Goal: Task Accomplishment & Management: Manage account settings

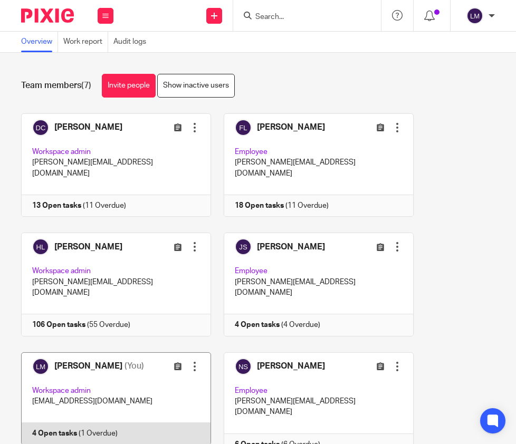
click at [111, 353] on link at bounding box center [110, 403] width 203 height 103
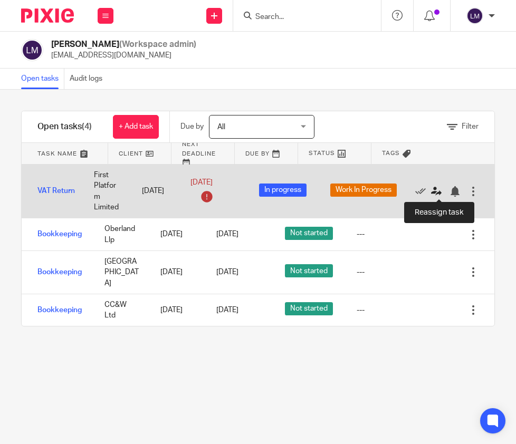
click at [434, 189] on icon at bounding box center [436, 191] width 11 height 11
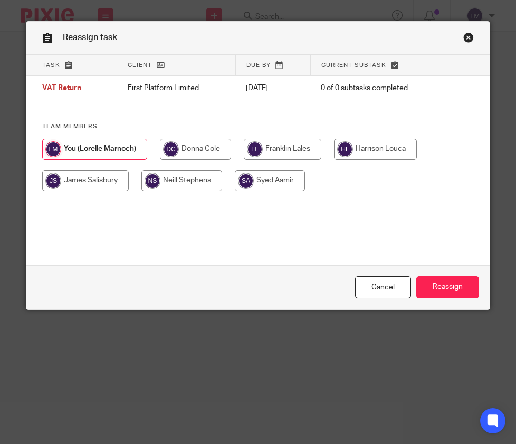
click at [200, 149] on input "radio" at bounding box center [195, 149] width 71 height 21
radio input "true"
click at [448, 285] on input "Reassign" at bounding box center [447, 287] width 63 height 23
click at [393, 283] on link "Cancel" at bounding box center [383, 287] width 56 height 23
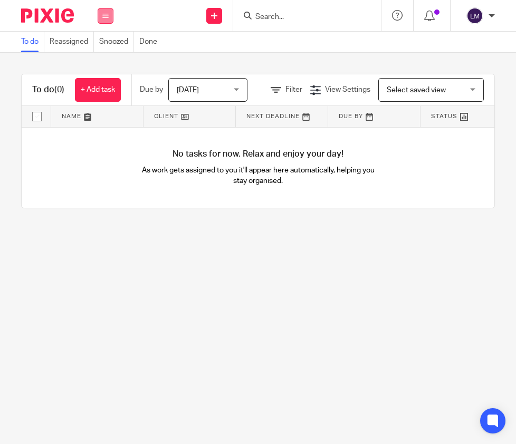
click at [103, 13] on icon at bounding box center [105, 16] width 6 height 6
click at [102, 93] on link "Team" at bounding box center [99, 95] width 17 height 7
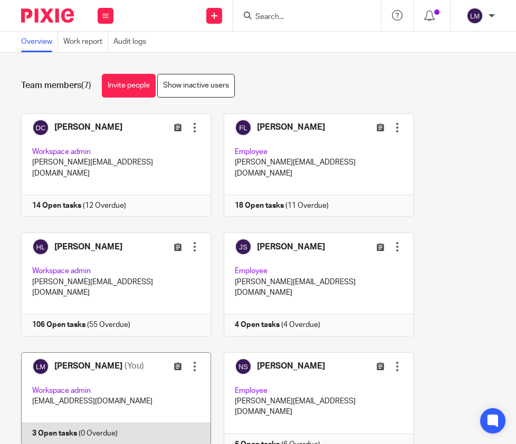
click at [118, 359] on link at bounding box center [110, 403] width 203 height 103
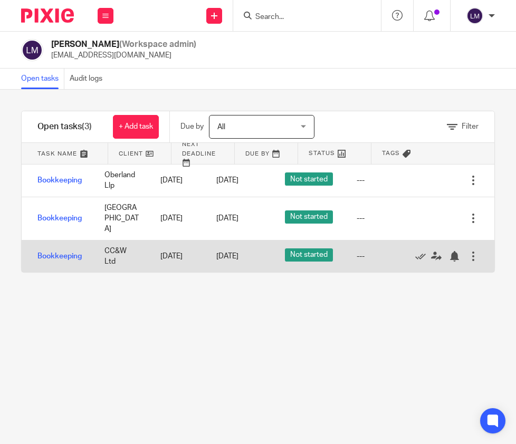
click at [332, 248] on span "Not started" at bounding box center [309, 254] width 48 height 13
click at [471, 251] on div at bounding box center [473, 256] width 11 height 11
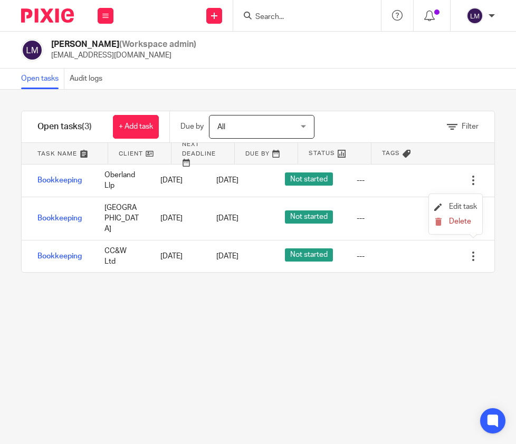
click at [460, 205] on span "Edit task" at bounding box center [463, 206] width 28 height 7
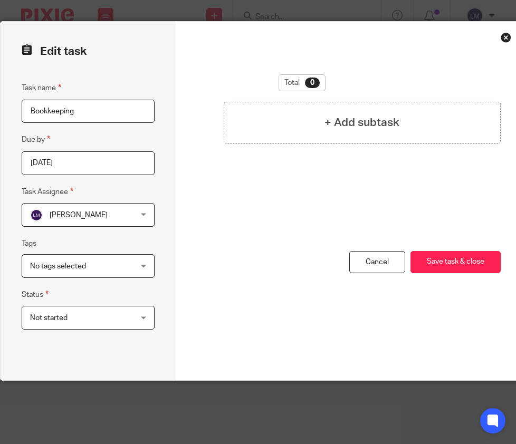
click at [139, 314] on div "Not started Not started" at bounding box center [88, 318] width 133 height 24
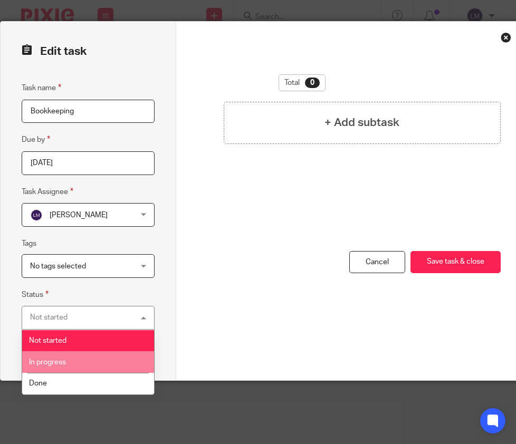
click at [82, 359] on li "In progress" at bounding box center [88, 362] width 132 height 22
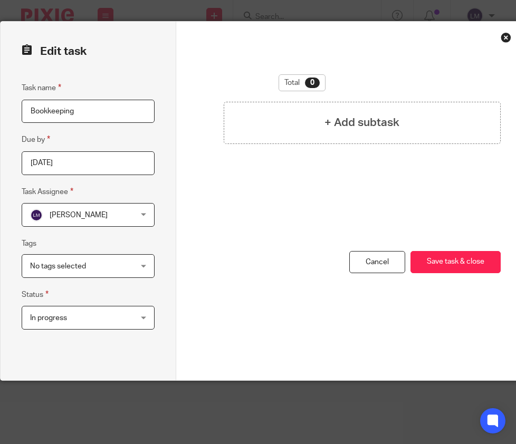
click at [142, 261] on div "No tags selected" at bounding box center [88, 266] width 133 height 24
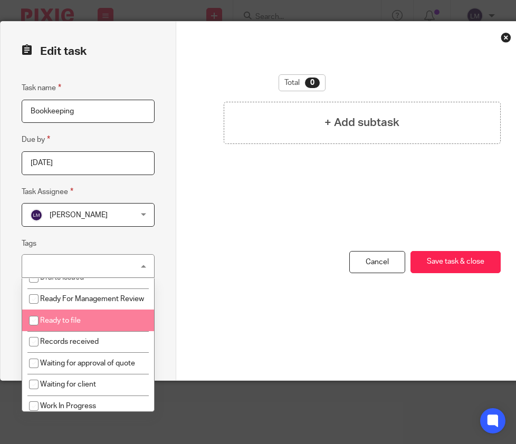
scroll to position [42, 0]
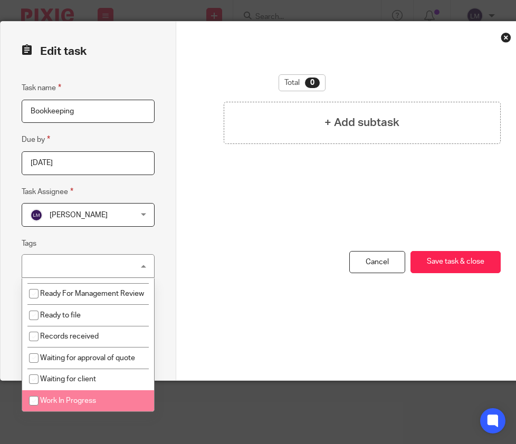
click at [31, 397] on input "checkbox" at bounding box center [34, 401] width 20 height 20
checkbox input "true"
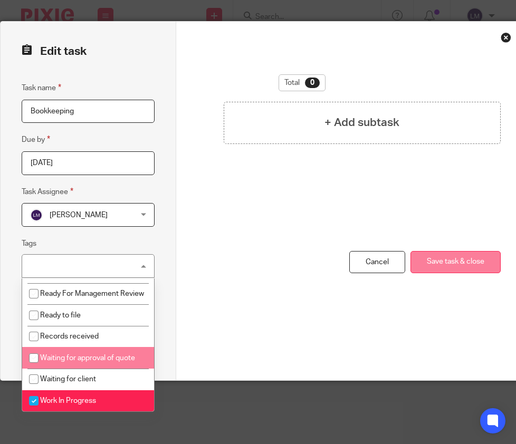
click at [457, 257] on button "Save task & close" at bounding box center [455, 262] width 90 height 23
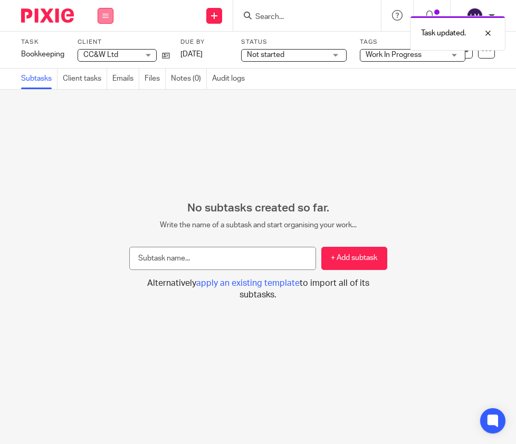
click at [103, 11] on button at bounding box center [106, 16] width 16 height 16
click at [99, 95] on link "Team" at bounding box center [99, 95] width 17 height 7
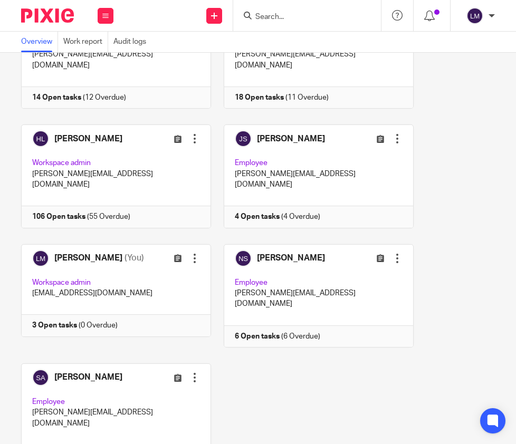
scroll to position [125, 0]
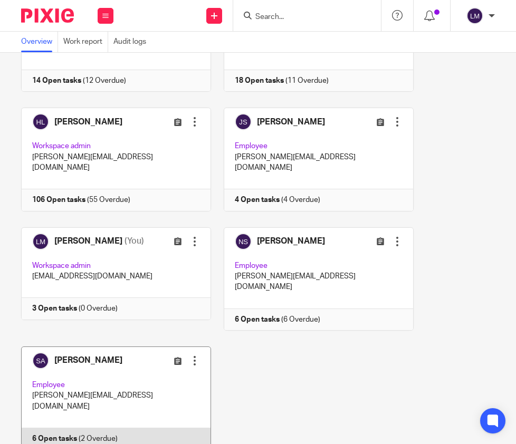
click at [108, 347] on link at bounding box center [110, 398] width 203 height 103
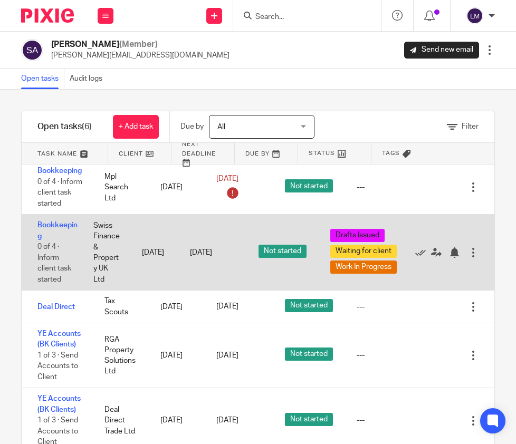
scroll to position [31, 0]
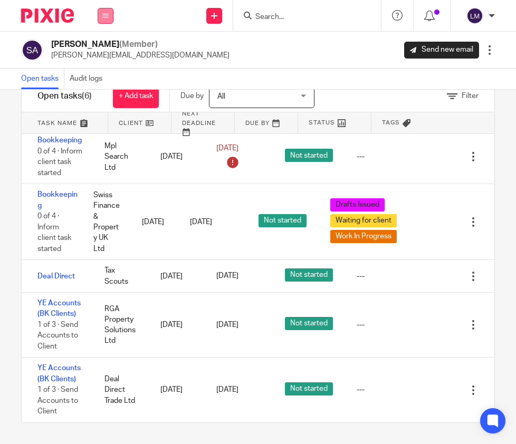
click at [104, 15] on icon at bounding box center [105, 16] width 6 height 6
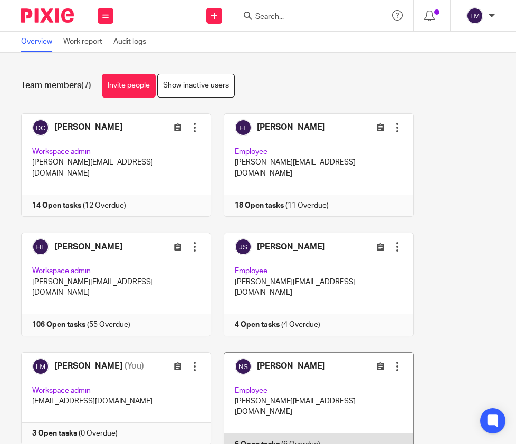
click at [297, 352] on link at bounding box center [312, 403] width 203 height 103
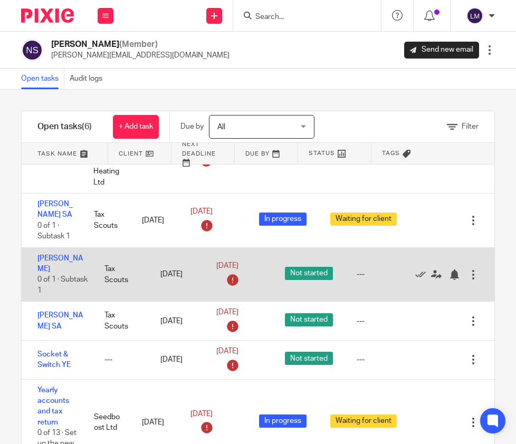
scroll to position [63, 0]
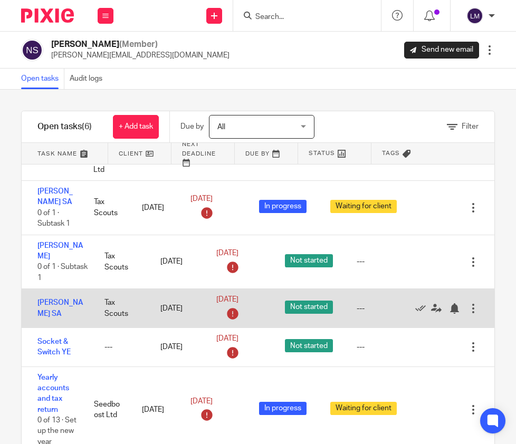
click at [473, 303] on div at bounding box center [473, 308] width 11 height 11
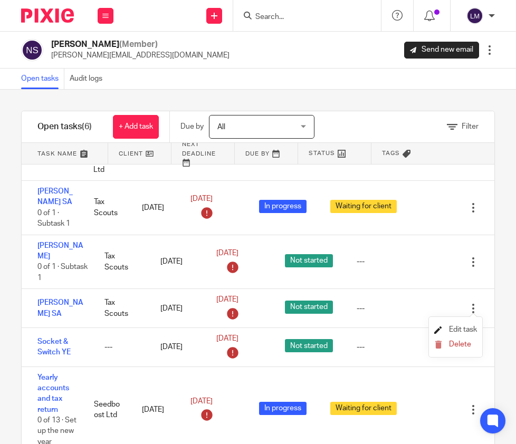
click at [466, 327] on span "Edit task" at bounding box center [463, 329] width 28 height 7
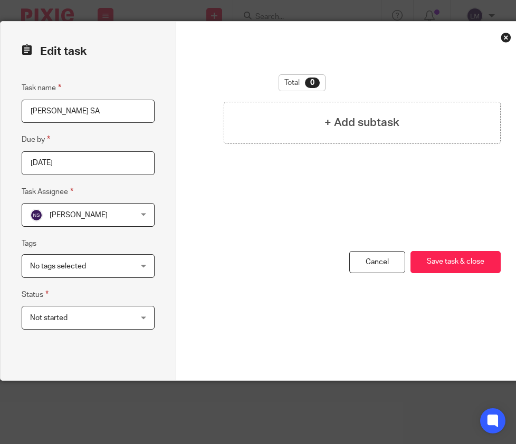
click at [144, 316] on div "Not started Not started" at bounding box center [88, 318] width 133 height 24
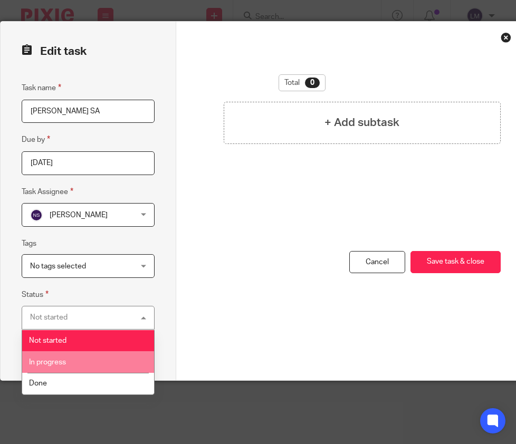
click at [68, 361] on li "In progress" at bounding box center [88, 362] width 132 height 22
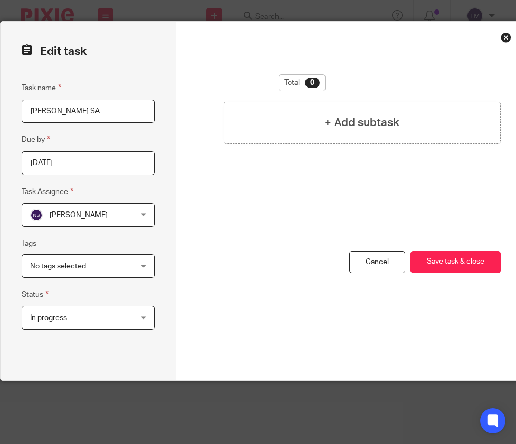
click at [144, 264] on div "No tags selected" at bounding box center [88, 266] width 133 height 24
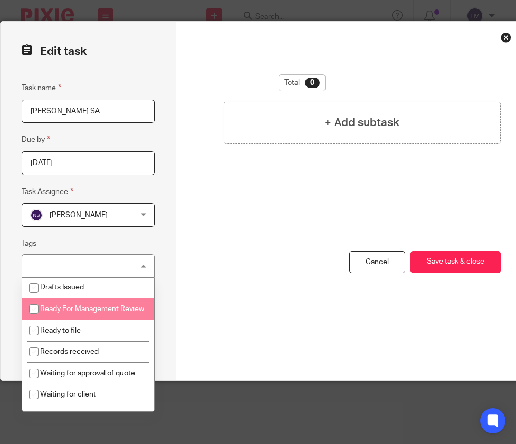
scroll to position [42, 0]
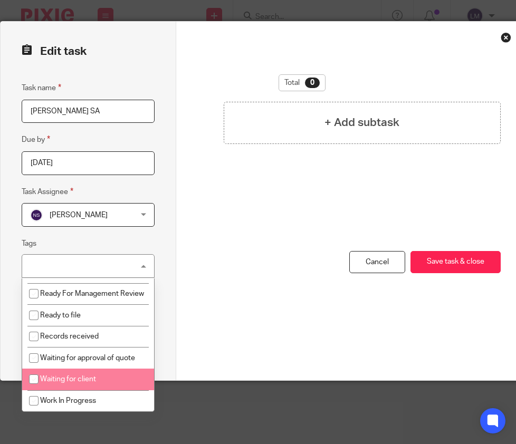
click at [32, 378] on input "checkbox" at bounding box center [34, 379] width 20 height 20
checkbox input "true"
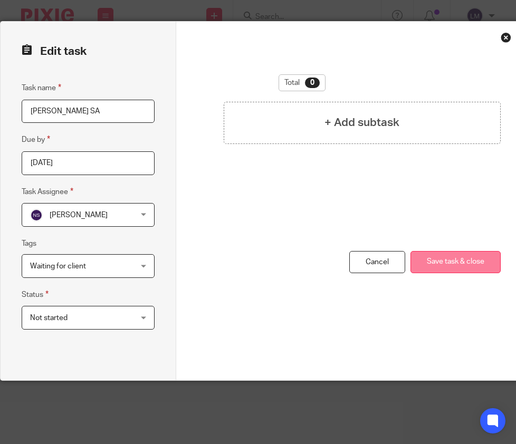
click at [454, 260] on button "Save task & close" at bounding box center [455, 262] width 90 height 23
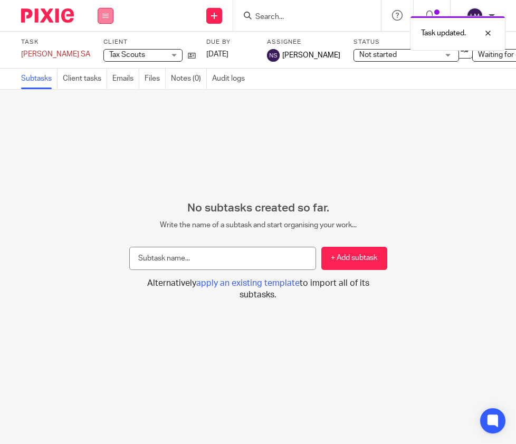
click at [105, 14] on icon at bounding box center [105, 16] width 6 height 6
click at [98, 94] on link "Team" at bounding box center [99, 95] width 17 height 7
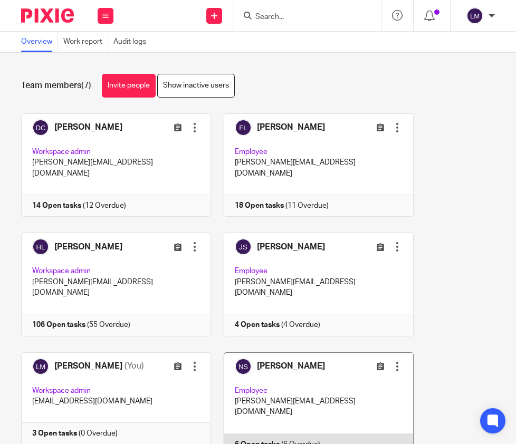
click at [283, 354] on link at bounding box center [312, 403] width 203 height 103
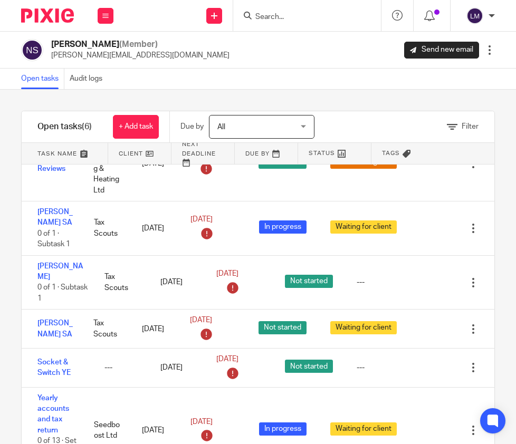
scroll to position [63, 0]
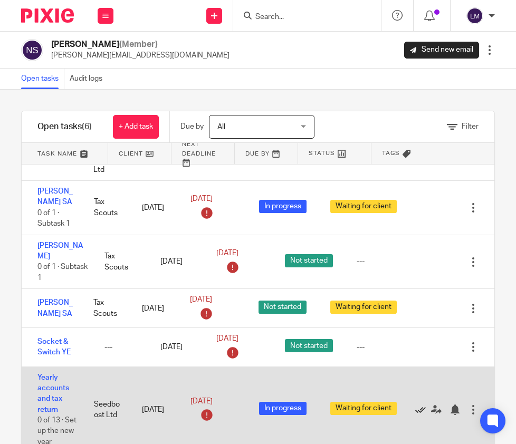
click at [419, 408] on icon at bounding box center [420, 410] width 11 height 11
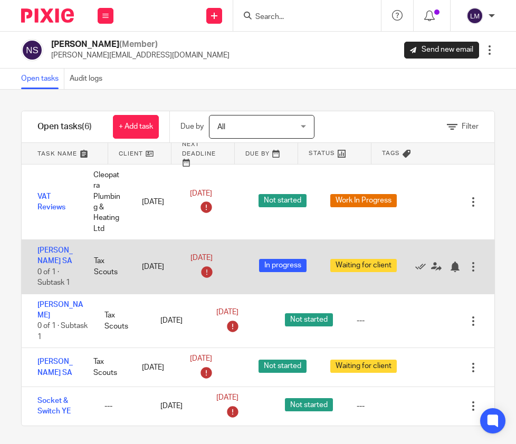
scroll to position [6, 0]
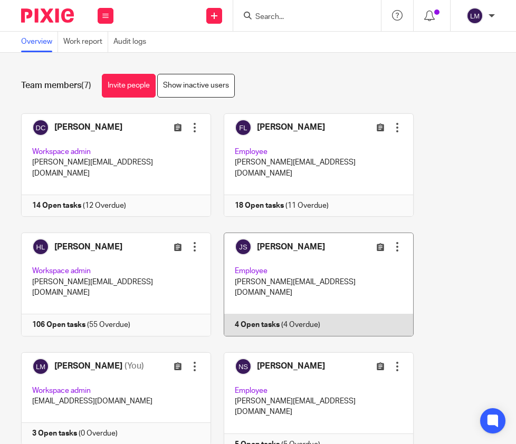
click at [302, 279] on link at bounding box center [312, 284] width 203 height 103
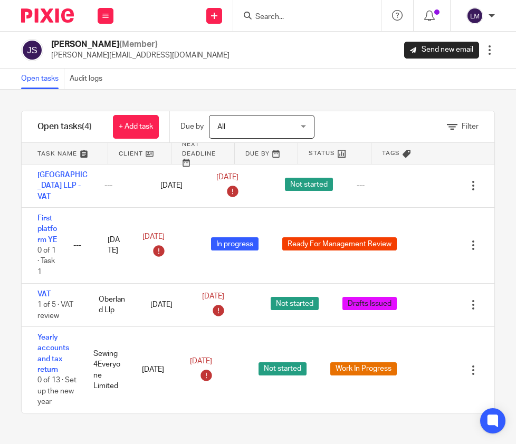
scroll to position [5, 0]
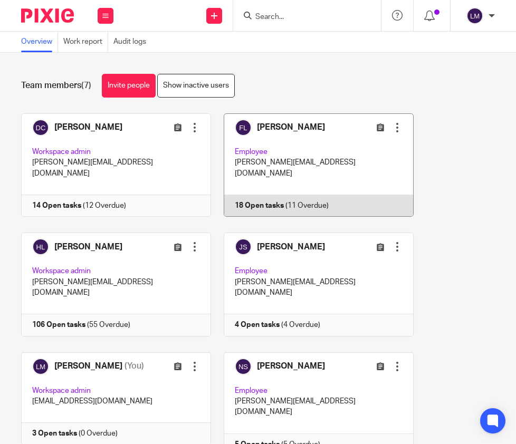
click at [320, 148] on link at bounding box center [312, 164] width 203 height 103
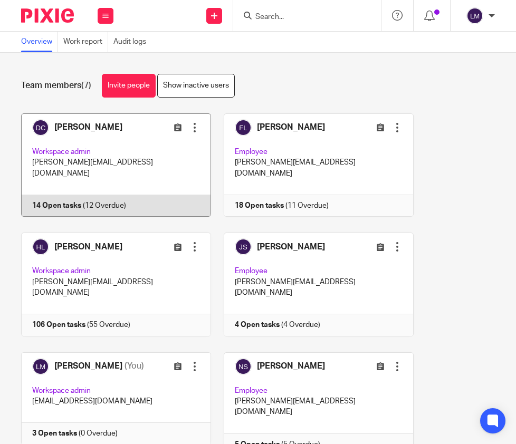
click at [90, 139] on link at bounding box center [110, 164] width 203 height 103
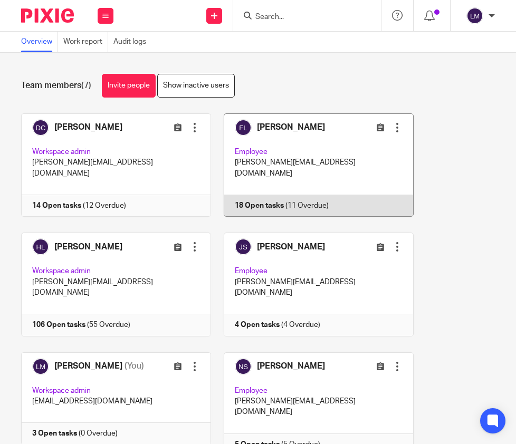
click at [299, 150] on link at bounding box center [312, 164] width 203 height 103
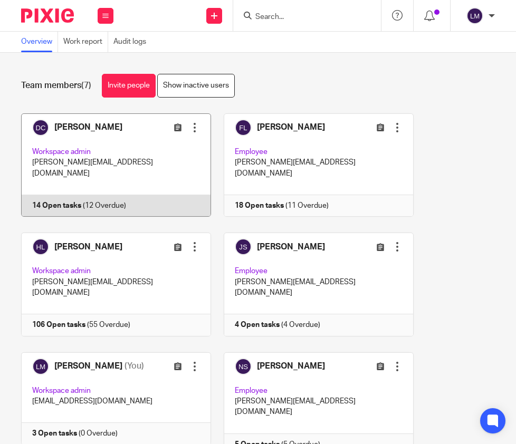
click at [102, 154] on link at bounding box center [110, 164] width 203 height 103
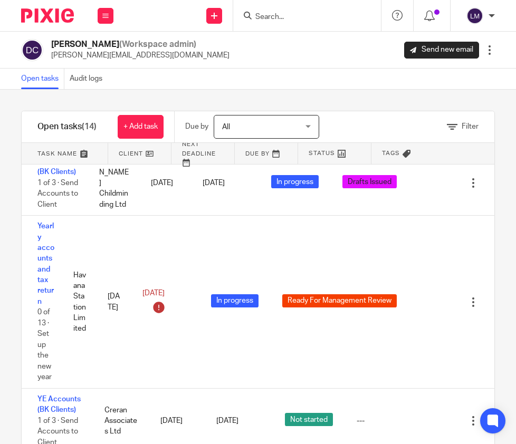
scroll to position [31, 0]
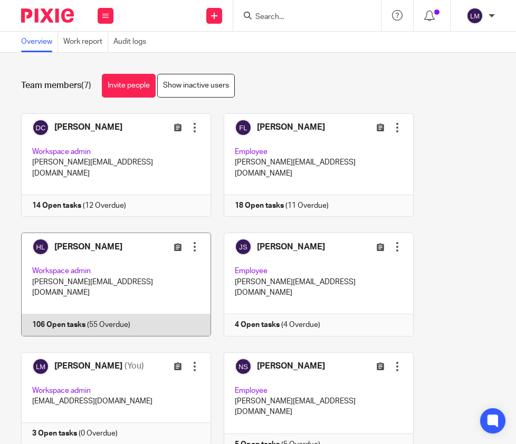
click at [138, 254] on link at bounding box center [110, 284] width 203 height 103
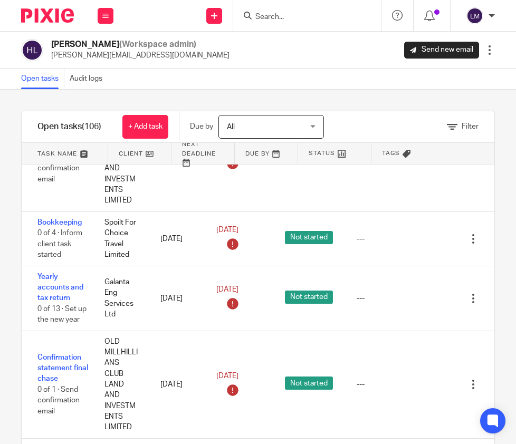
scroll to position [1289, 0]
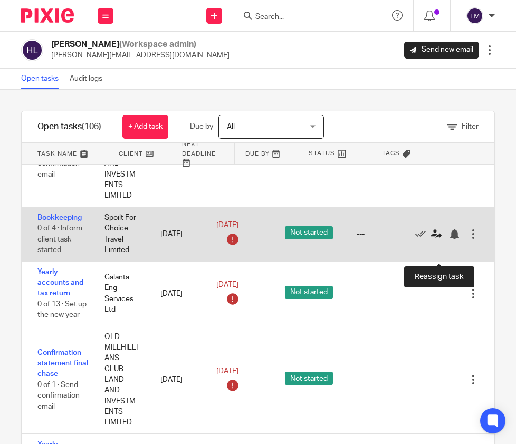
click at [435, 239] on icon at bounding box center [436, 234] width 11 height 11
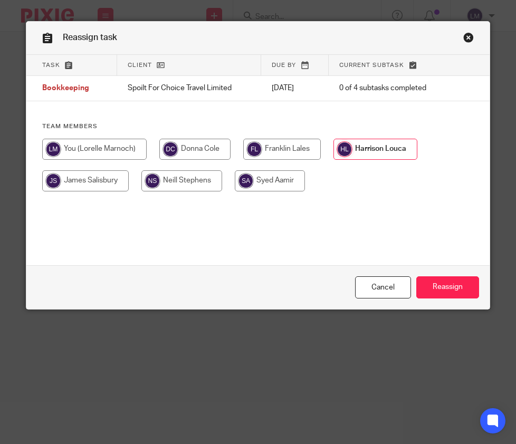
click at [76, 180] on input "radio" at bounding box center [85, 180] width 87 height 21
radio input "true"
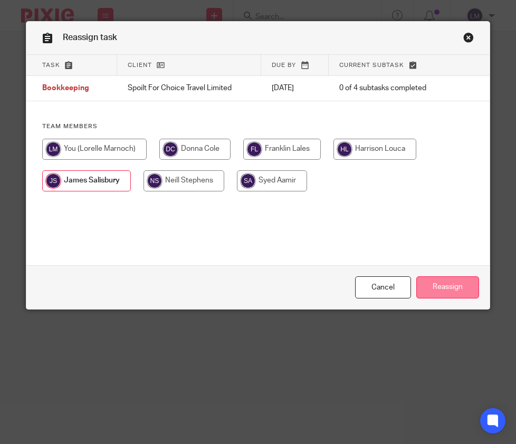
click at [466, 286] on input "Reassign" at bounding box center [447, 287] width 63 height 23
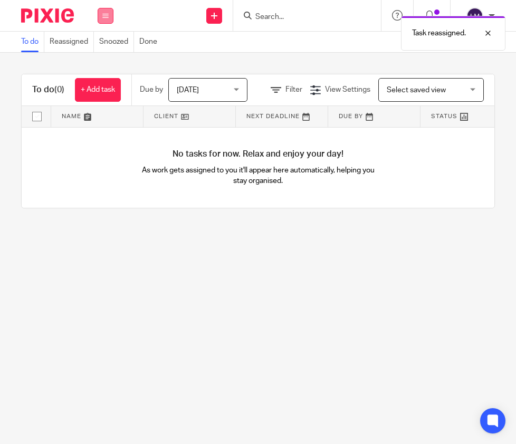
click at [104, 12] on button at bounding box center [106, 16] width 16 height 16
click at [98, 92] on link "Team" at bounding box center [99, 95] width 17 height 7
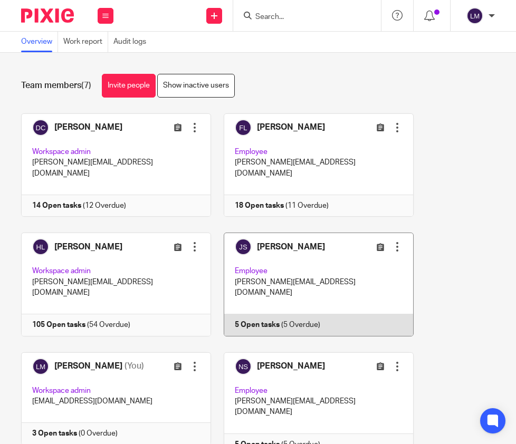
click at [317, 278] on link at bounding box center [312, 284] width 203 height 103
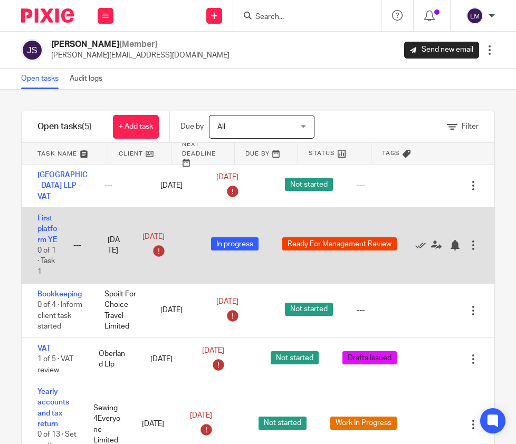
scroll to position [31, 0]
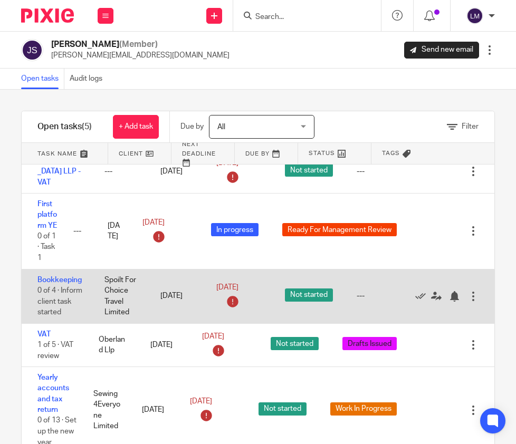
click at [476, 292] on div at bounding box center [473, 296] width 11 height 11
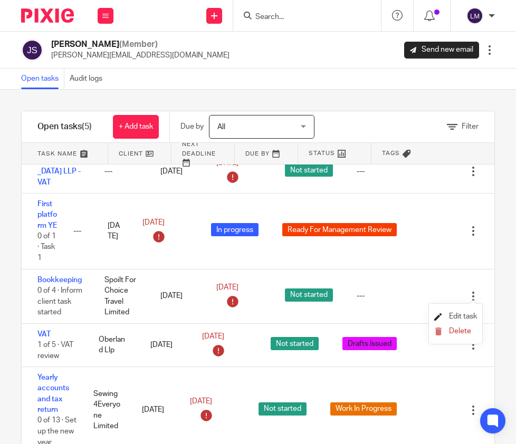
click at [460, 315] on span "Edit task" at bounding box center [463, 316] width 28 height 7
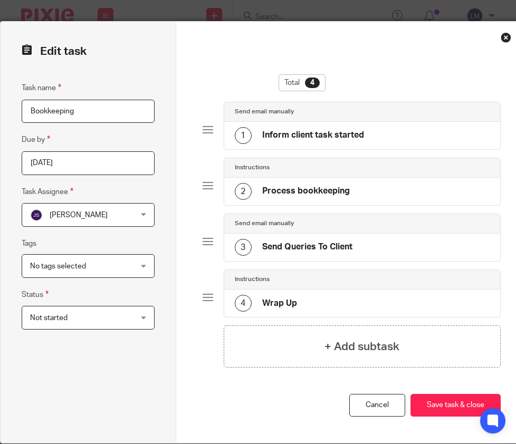
click at [143, 263] on div "No tags selected" at bounding box center [88, 266] width 133 height 24
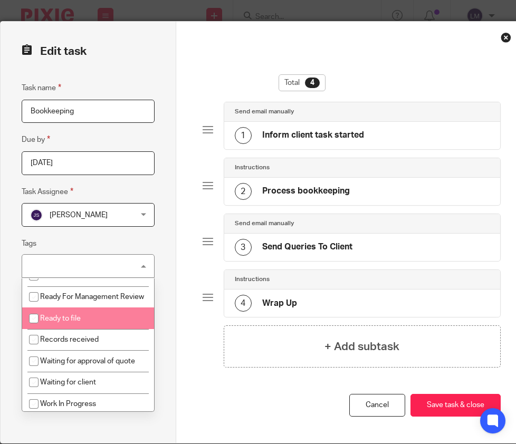
scroll to position [42, 0]
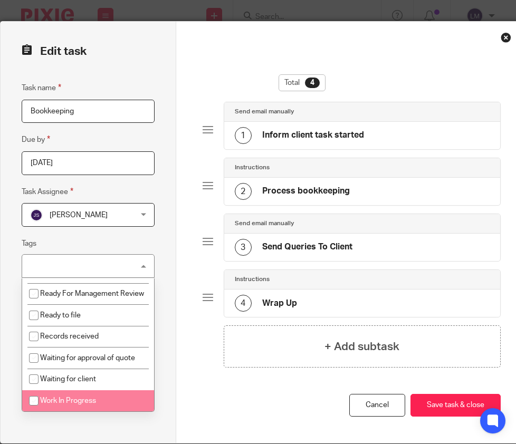
click at [33, 400] on input "checkbox" at bounding box center [34, 401] width 20 height 20
checkbox input "true"
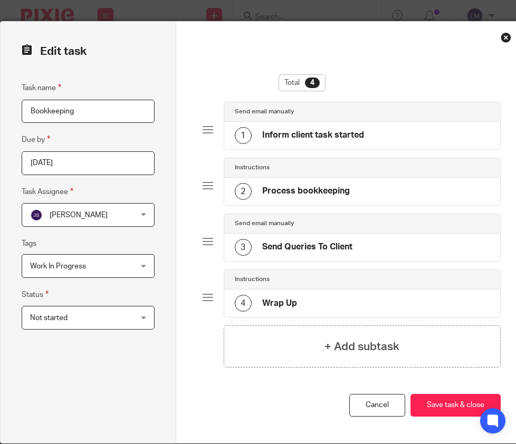
click at [169, 312] on div "Edit task Task name Bookkeeping Due by 2025-07-28 Task Assignee James Salisbury…" at bounding box center [89, 232] width 176 height 421
click at [141, 316] on div "Not started Not started" at bounding box center [88, 318] width 133 height 24
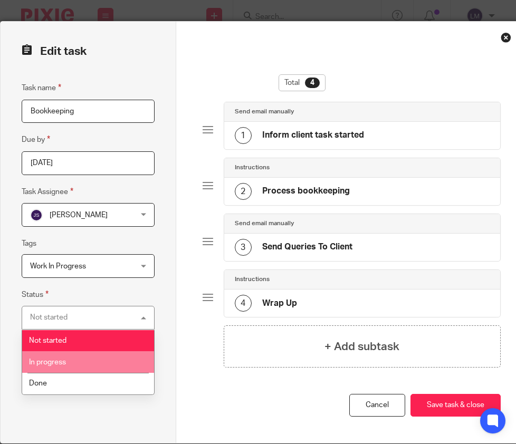
click at [66, 358] on li "In progress" at bounding box center [88, 362] width 132 height 22
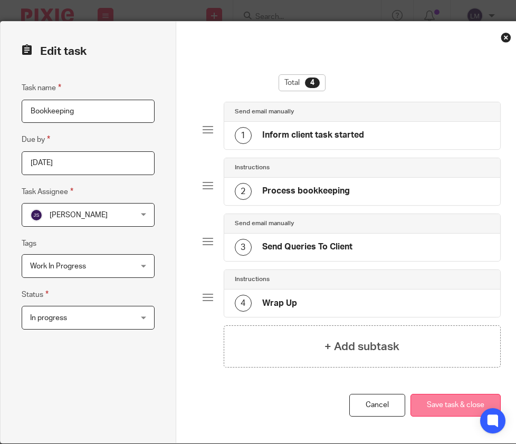
click at [444, 407] on button "Save task & close" at bounding box center [455, 405] width 90 height 23
click at [443, 401] on button "Save task & close" at bounding box center [455, 405] width 90 height 23
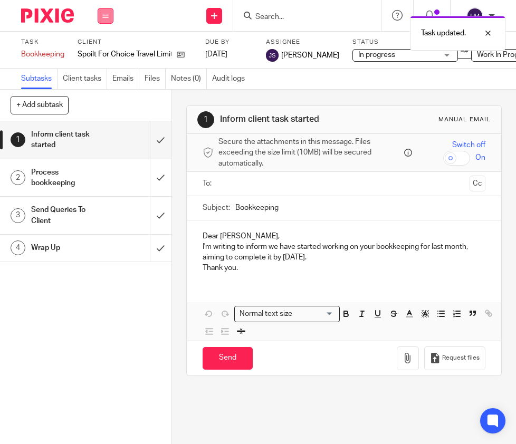
click at [103, 17] on icon at bounding box center [105, 16] width 6 height 6
click at [103, 94] on link "Team" at bounding box center [99, 95] width 17 height 7
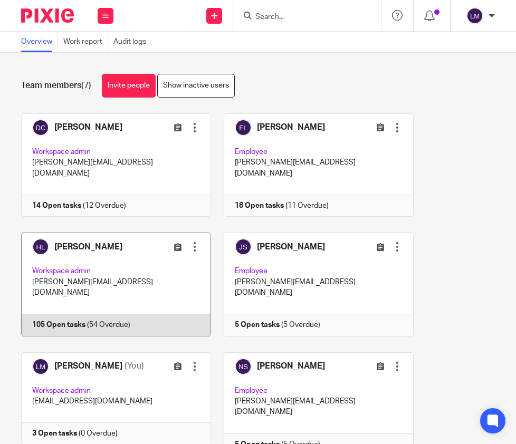
click at [100, 255] on link at bounding box center [110, 284] width 203 height 103
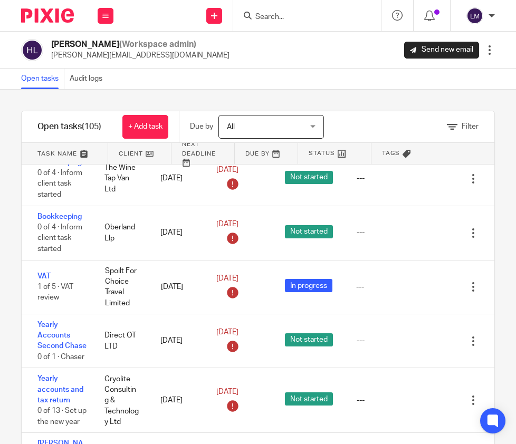
scroll to position [661, 0]
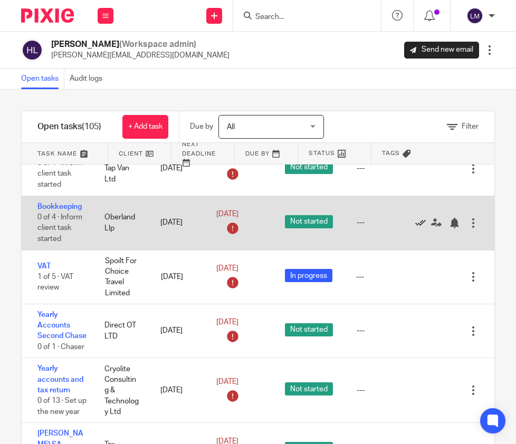
click at [418, 228] on icon at bounding box center [420, 223] width 11 height 11
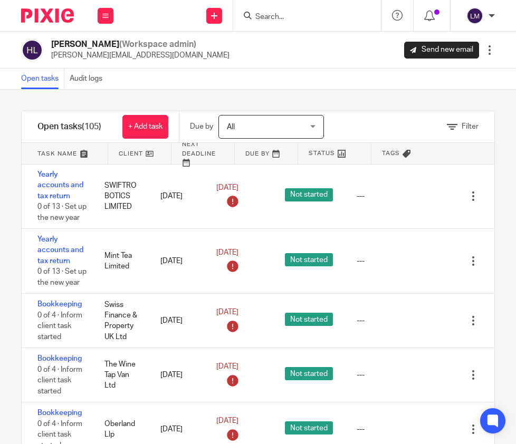
scroll to position [1495, 0]
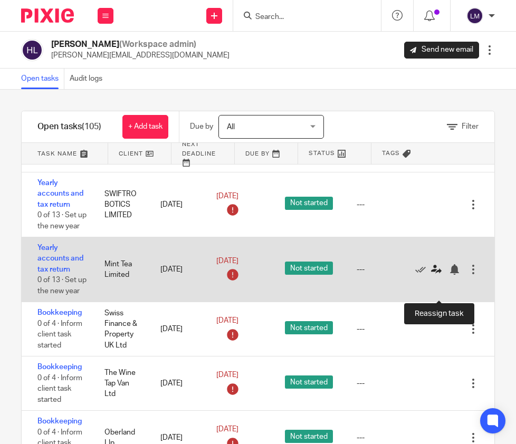
click at [438, 275] on icon at bounding box center [436, 269] width 11 height 11
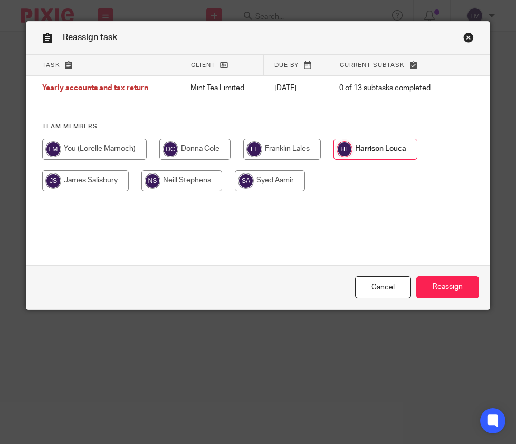
click at [269, 178] on input "radio" at bounding box center [270, 180] width 70 height 21
radio input "true"
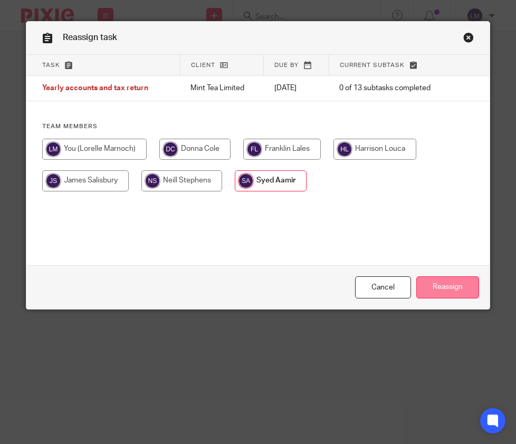
click at [449, 285] on input "Reassign" at bounding box center [447, 287] width 63 height 23
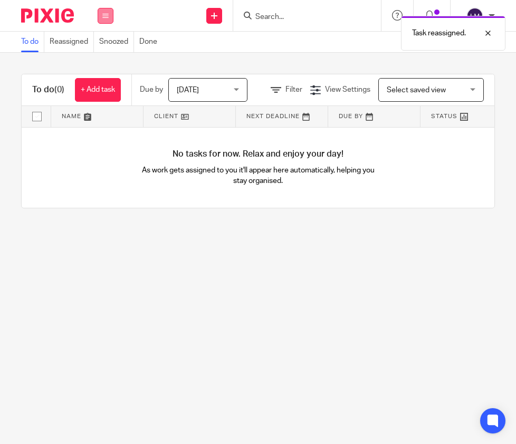
click at [101, 16] on button at bounding box center [106, 16] width 16 height 16
click at [98, 93] on link "Team" at bounding box center [99, 95] width 17 height 7
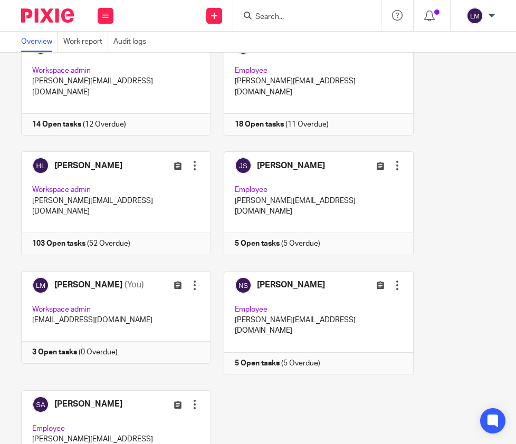
scroll to position [125, 0]
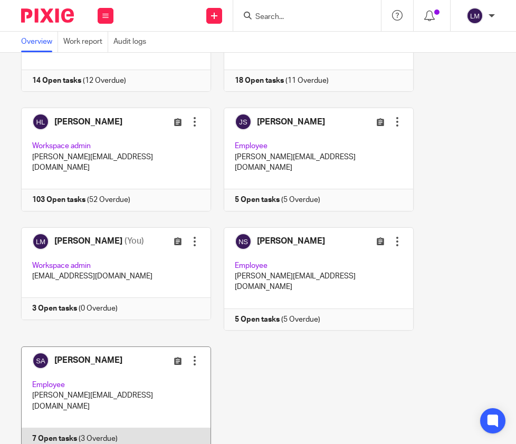
click at [112, 347] on link at bounding box center [110, 398] width 203 height 103
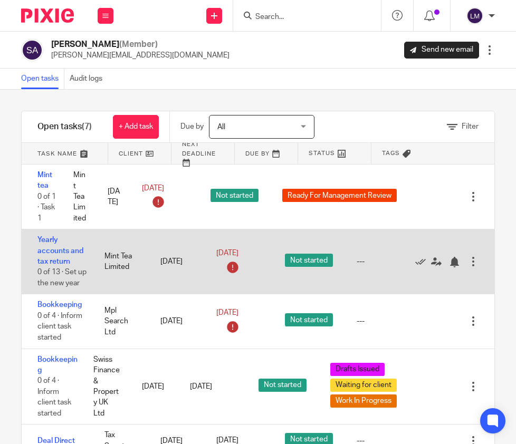
click at [472, 262] on div at bounding box center [473, 261] width 11 height 11
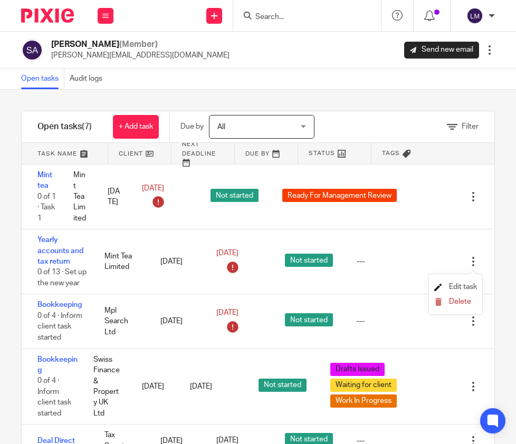
click at [461, 285] on span "Edit task" at bounding box center [463, 286] width 28 height 7
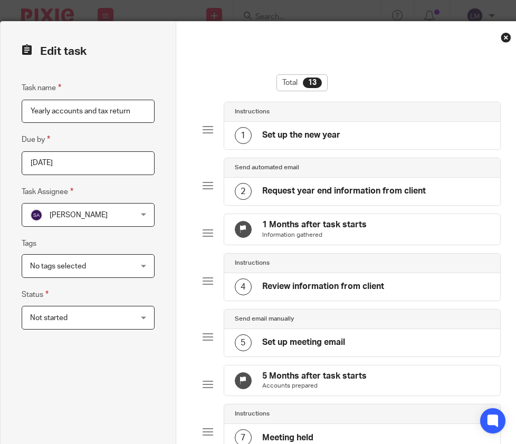
click at [139, 266] on div "No tags selected" at bounding box center [88, 266] width 133 height 24
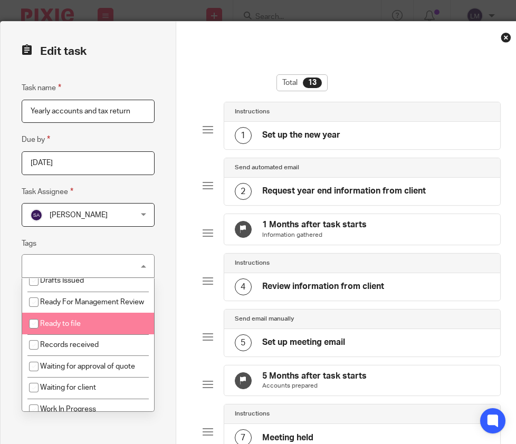
scroll to position [42, 0]
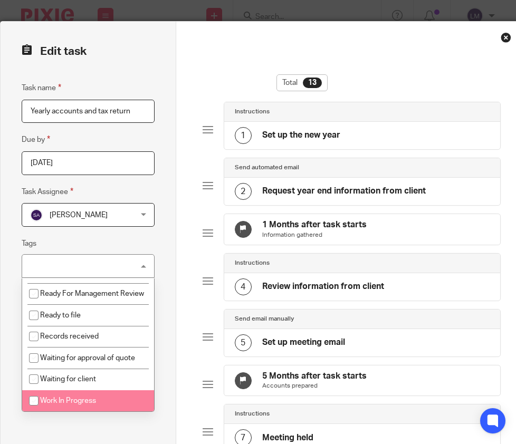
click at [34, 400] on input "checkbox" at bounding box center [34, 401] width 20 height 20
checkbox input "true"
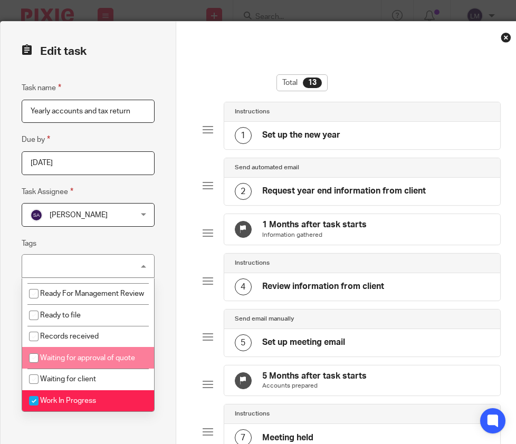
click at [165, 232] on div "Edit task Task name Yearly accounts and tax return Due by [DATE] Task Assignee …" at bounding box center [89, 451] width 176 height 858
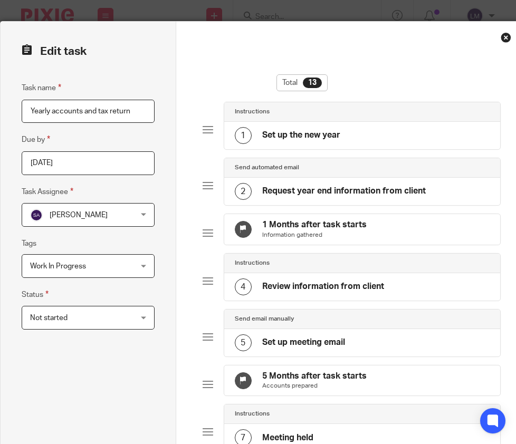
click at [146, 316] on div "Not started Not started" at bounding box center [88, 318] width 133 height 24
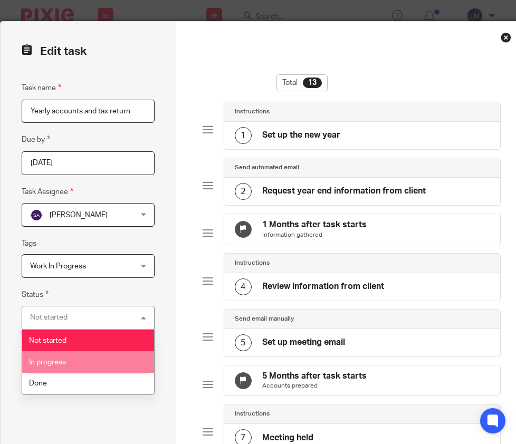
click at [67, 364] on li "In progress" at bounding box center [88, 362] width 132 height 22
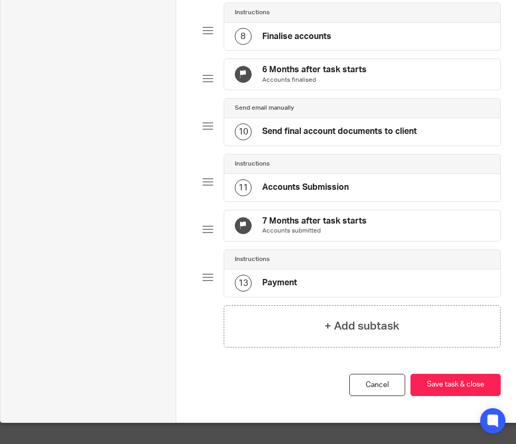
scroll to position [491, 0]
click at [447, 383] on button "Save task & close" at bounding box center [455, 385] width 90 height 23
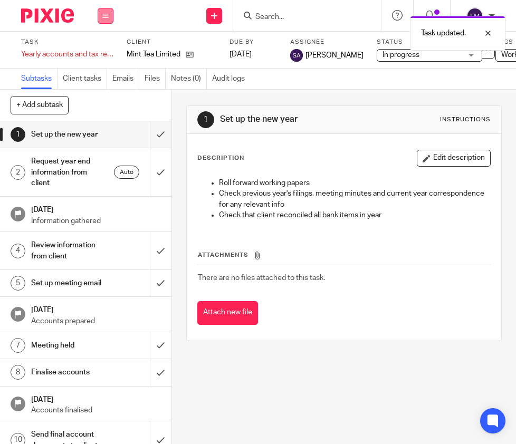
click at [108, 11] on button at bounding box center [106, 16] width 16 height 16
click at [106, 93] on link "Team" at bounding box center [99, 95] width 17 height 7
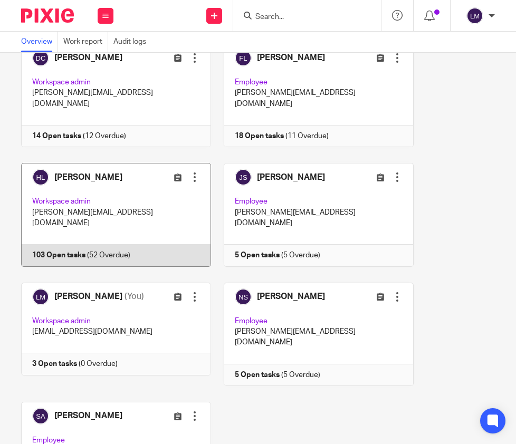
scroll to position [125, 0]
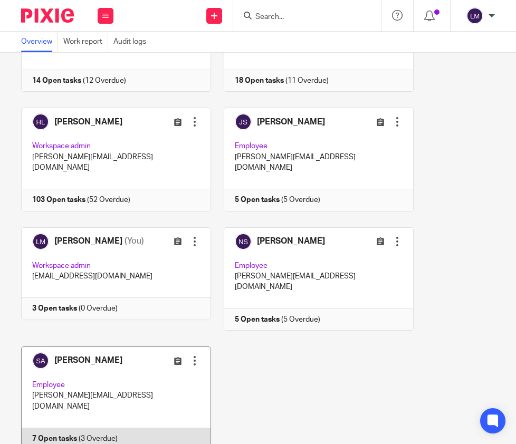
click at [133, 347] on link at bounding box center [110, 398] width 203 height 103
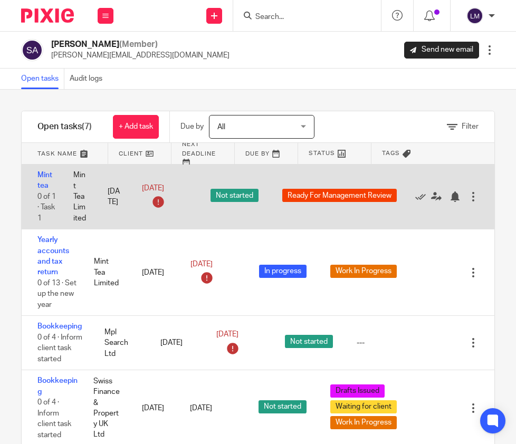
click at [474, 193] on div at bounding box center [473, 196] width 11 height 11
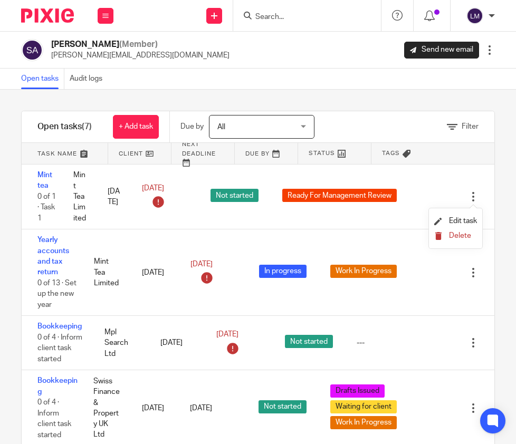
click at [458, 235] on span "Delete" at bounding box center [460, 235] width 22 height 7
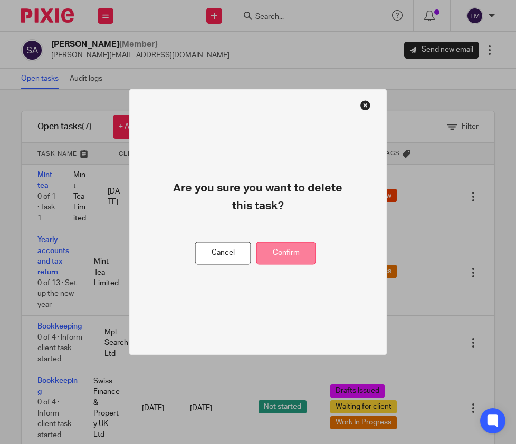
click at [294, 254] on button "Confirm" at bounding box center [286, 253] width 60 height 23
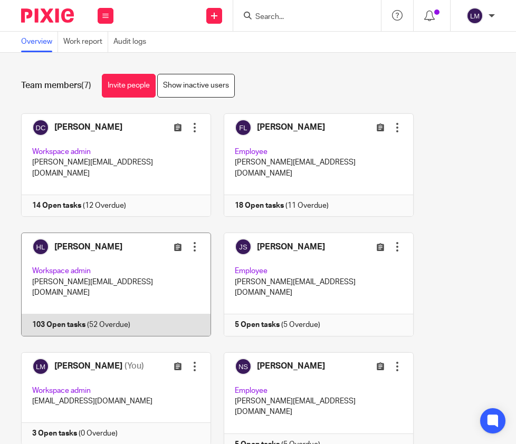
click at [109, 245] on link at bounding box center [110, 284] width 203 height 103
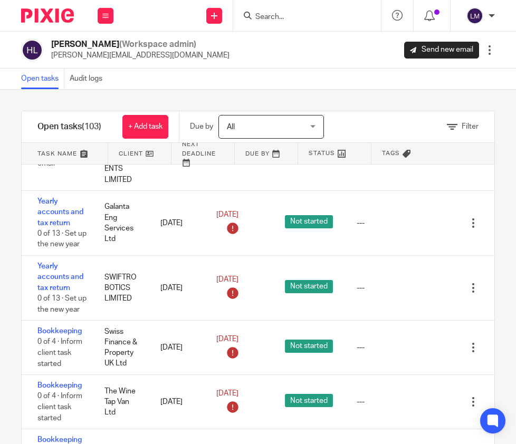
scroll to position [1416, 0]
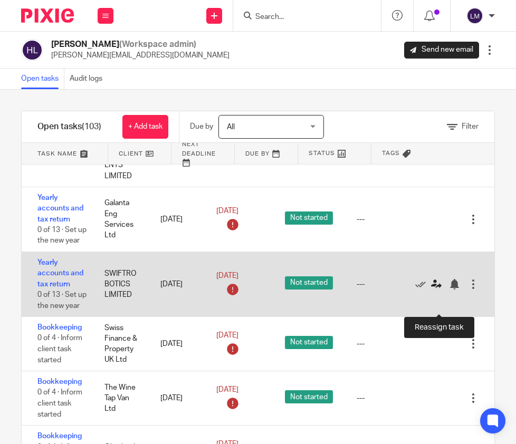
click at [438, 290] on icon at bounding box center [436, 284] width 11 height 11
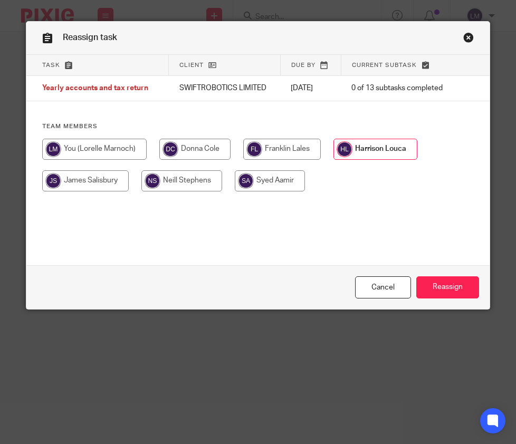
click at [283, 181] on input "radio" at bounding box center [270, 180] width 70 height 21
radio input "true"
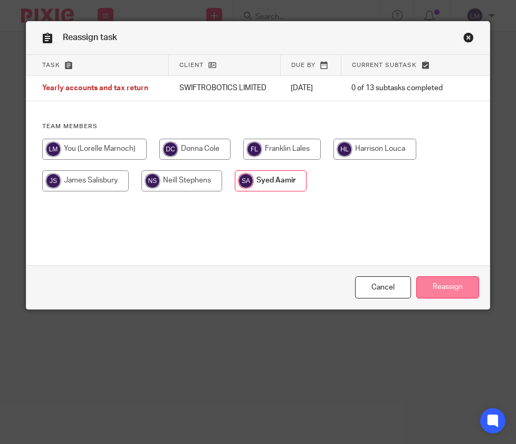
click at [455, 286] on input "Reassign" at bounding box center [447, 287] width 63 height 23
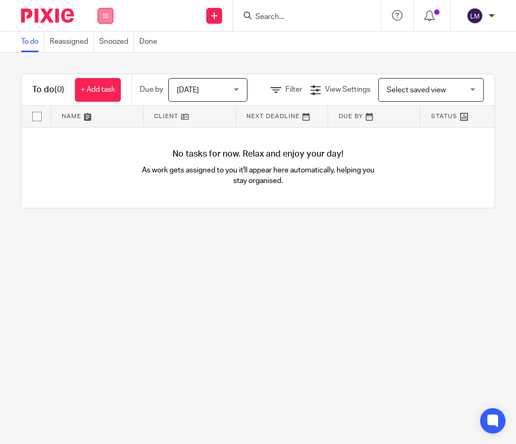
click at [101, 11] on button at bounding box center [106, 16] width 16 height 16
click at [100, 94] on link "Team" at bounding box center [99, 95] width 17 height 7
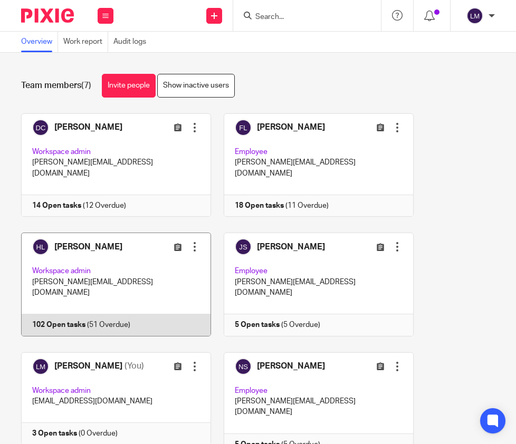
click at [103, 246] on link at bounding box center [110, 284] width 203 height 103
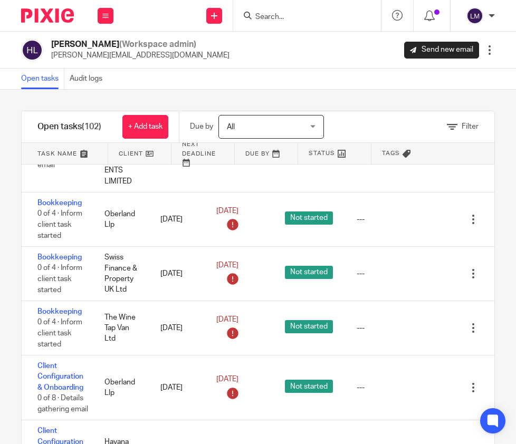
scroll to position [1480, 0]
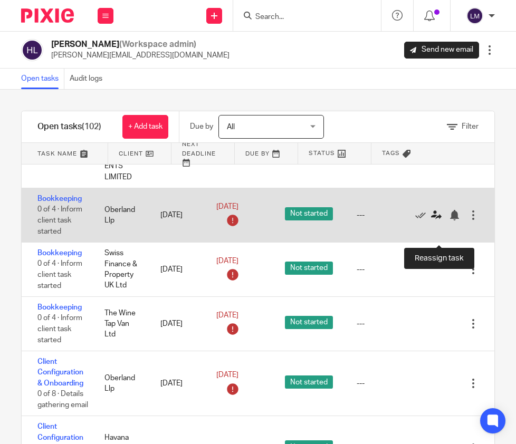
click at [434, 220] on icon at bounding box center [436, 215] width 11 height 11
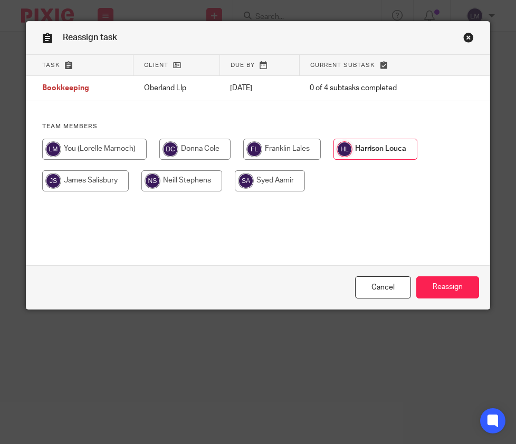
click at [106, 151] on input "radio" at bounding box center [94, 149] width 104 height 21
radio input "true"
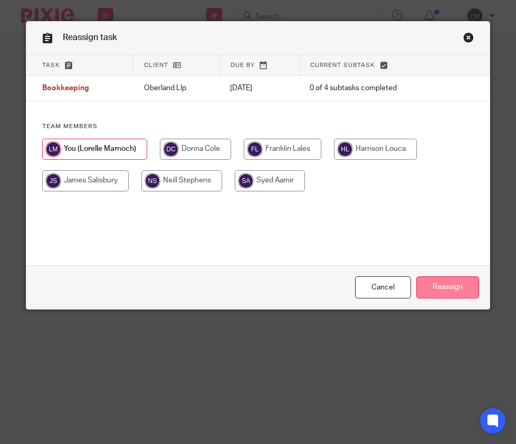
click at [449, 286] on input "Reassign" at bounding box center [447, 287] width 63 height 23
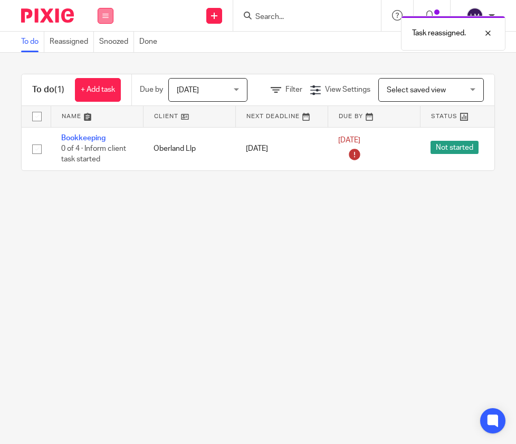
click at [106, 13] on icon at bounding box center [105, 16] width 6 height 6
click at [101, 95] on link "Team" at bounding box center [99, 95] width 17 height 7
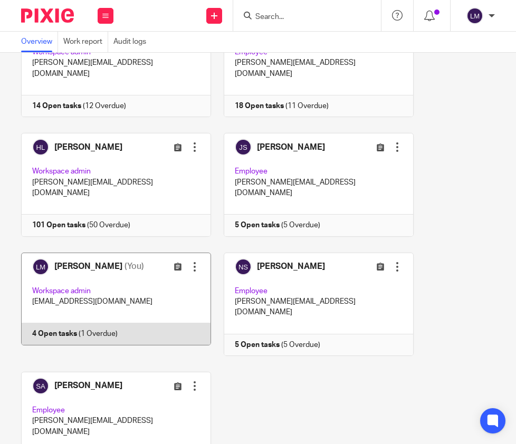
scroll to position [101, 0]
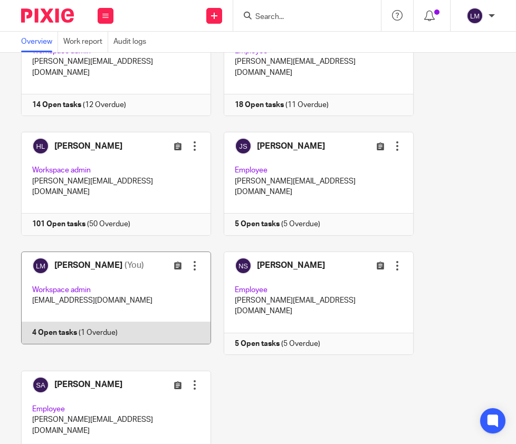
click at [128, 273] on link at bounding box center [110, 303] width 203 height 103
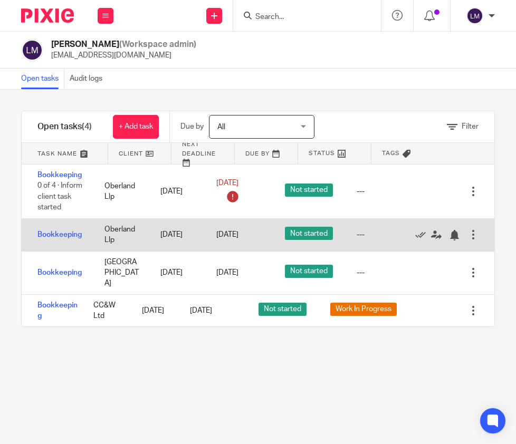
click at [472, 233] on div at bounding box center [473, 234] width 11 height 11
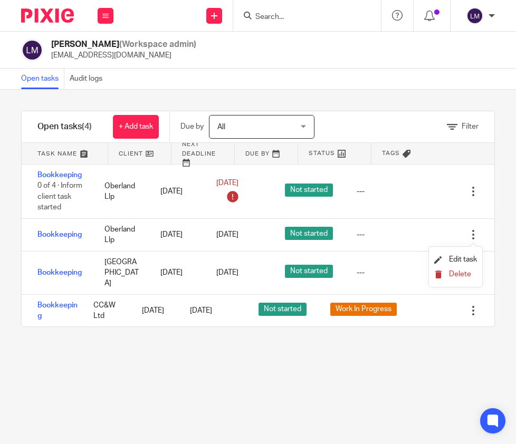
click at [465, 273] on span "Delete" at bounding box center [460, 274] width 22 height 7
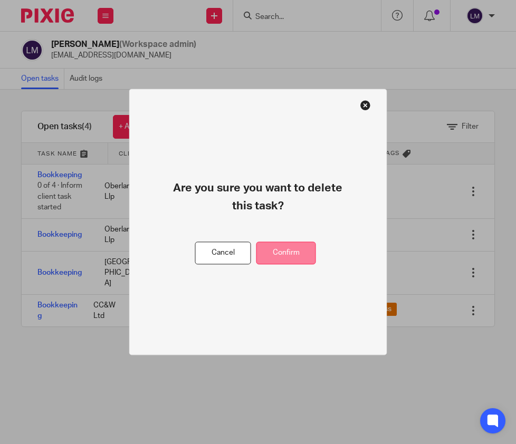
click at [301, 248] on button "Confirm" at bounding box center [286, 253] width 60 height 23
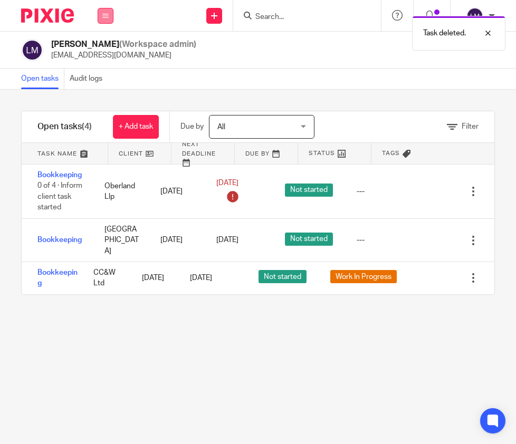
click at [105, 12] on button at bounding box center [106, 16] width 16 height 16
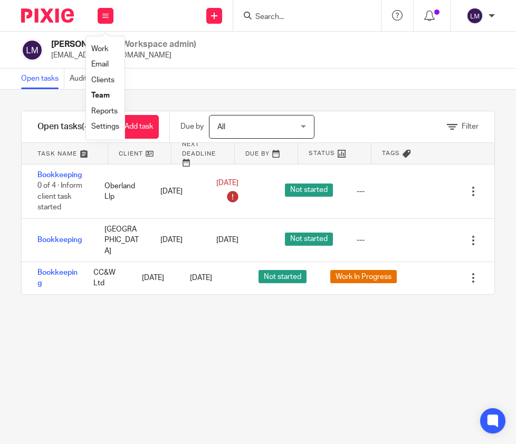
click at [103, 92] on link "Team" at bounding box center [100, 95] width 18 height 7
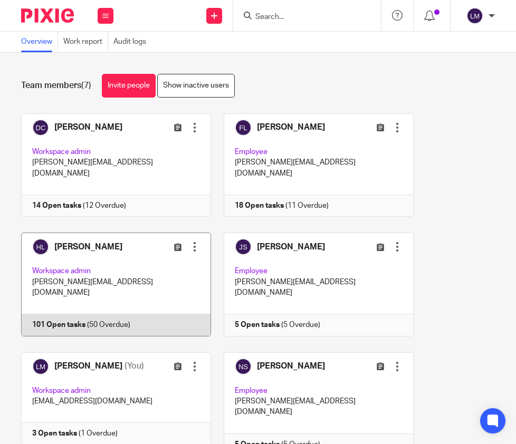
click at [105, 255] on link at bounding box center [110, 284] width 203 height 103
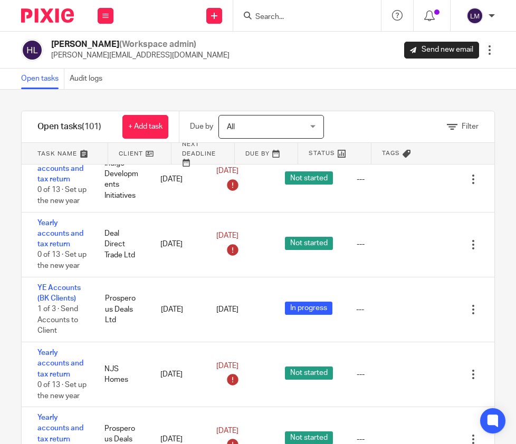
scroll to position [2822, 0]
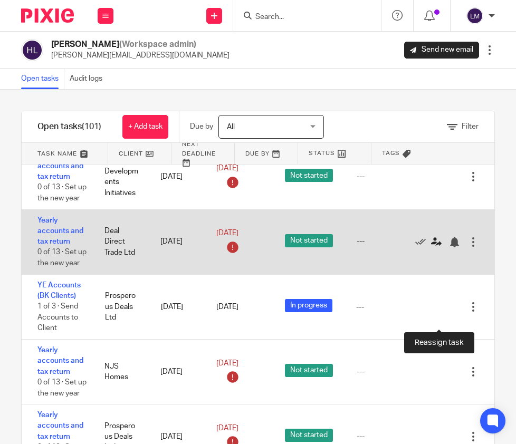
click at [433, 247] on icon at bounding box center [436, 242] width 11 height 11
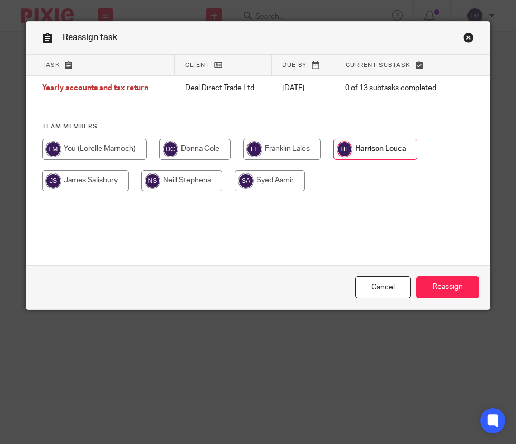
click at [271, 177] on input "radio" at bounding box center [270, 180] width 70 height 21
radio input "true"
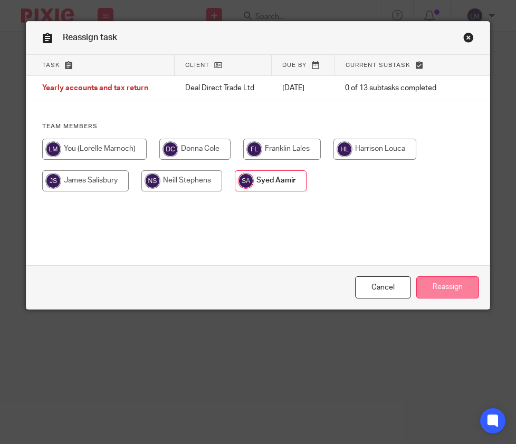
click at [450, 287] on input "Reassign" at bounding box center [447, 287] width 63 height 23
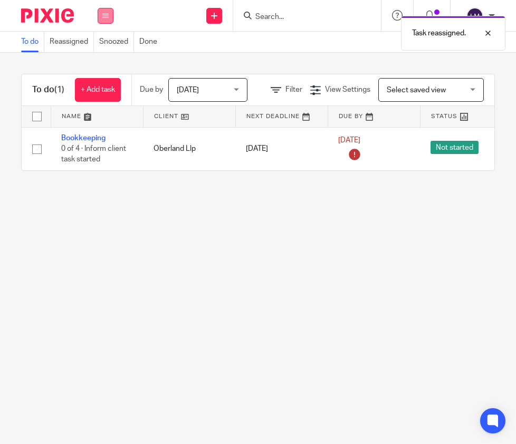
click at [106, 15] on icon at bounding box center [105, 16] width 6 height 6
click at [97, 93] on link "Team" at bounding box center [99, 95] width 17 height 7
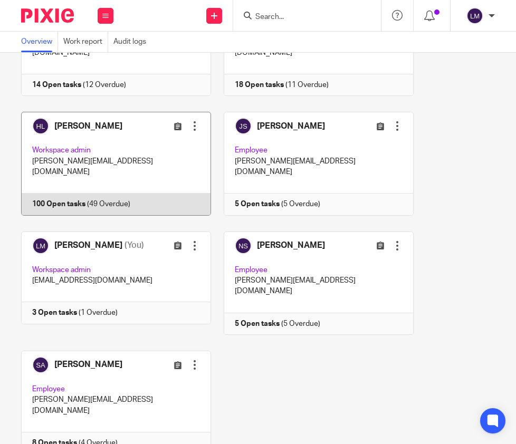
scroll to position [125, 0]
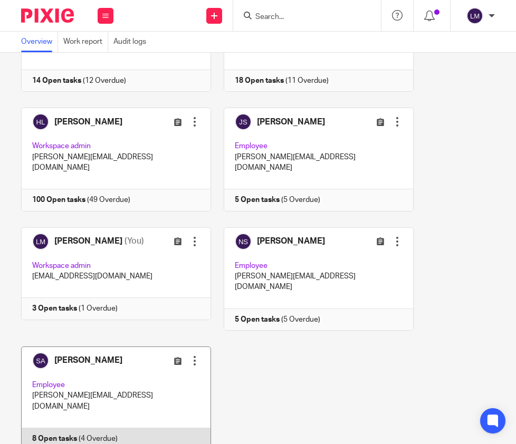
click at [117, 347] on link at bounding box center [110, 398] width 203 height 103
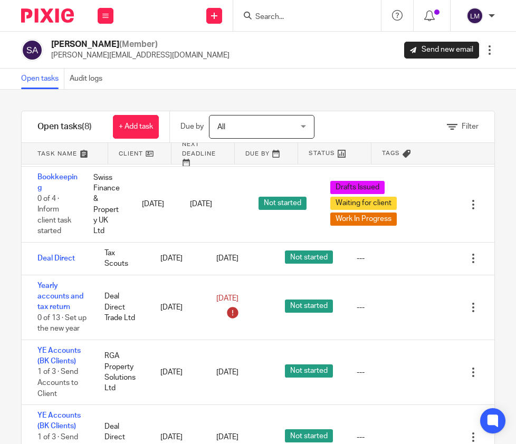
scroll to position [210, 0]
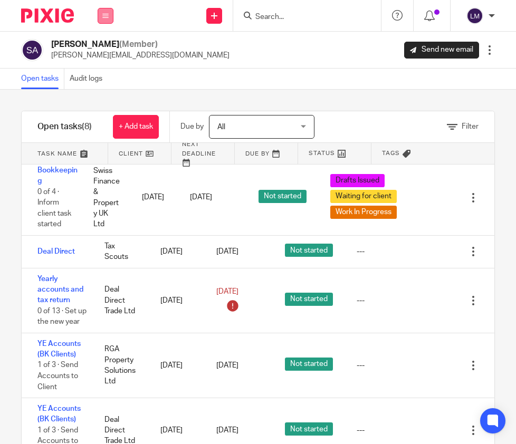
click at [103, 14] on icon at bounding box center [105, 16] width 6 height 6
click at [102, 92] on link "Team" at bounding box center [100, 95] width 18 height 7
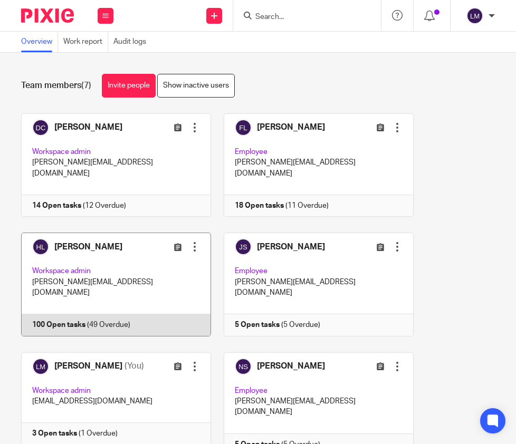
click at [109, 255] on link at bounding box center [110, 284] width 203 height 103
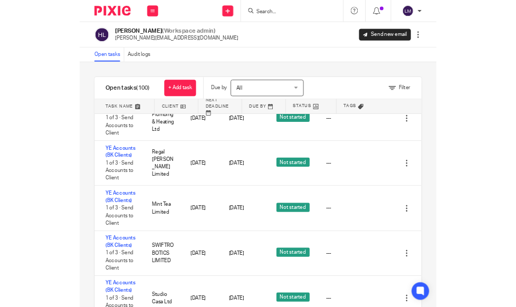
scroll to position [6294, 0]
